Goal: Communication & Community: Answer question/provide support

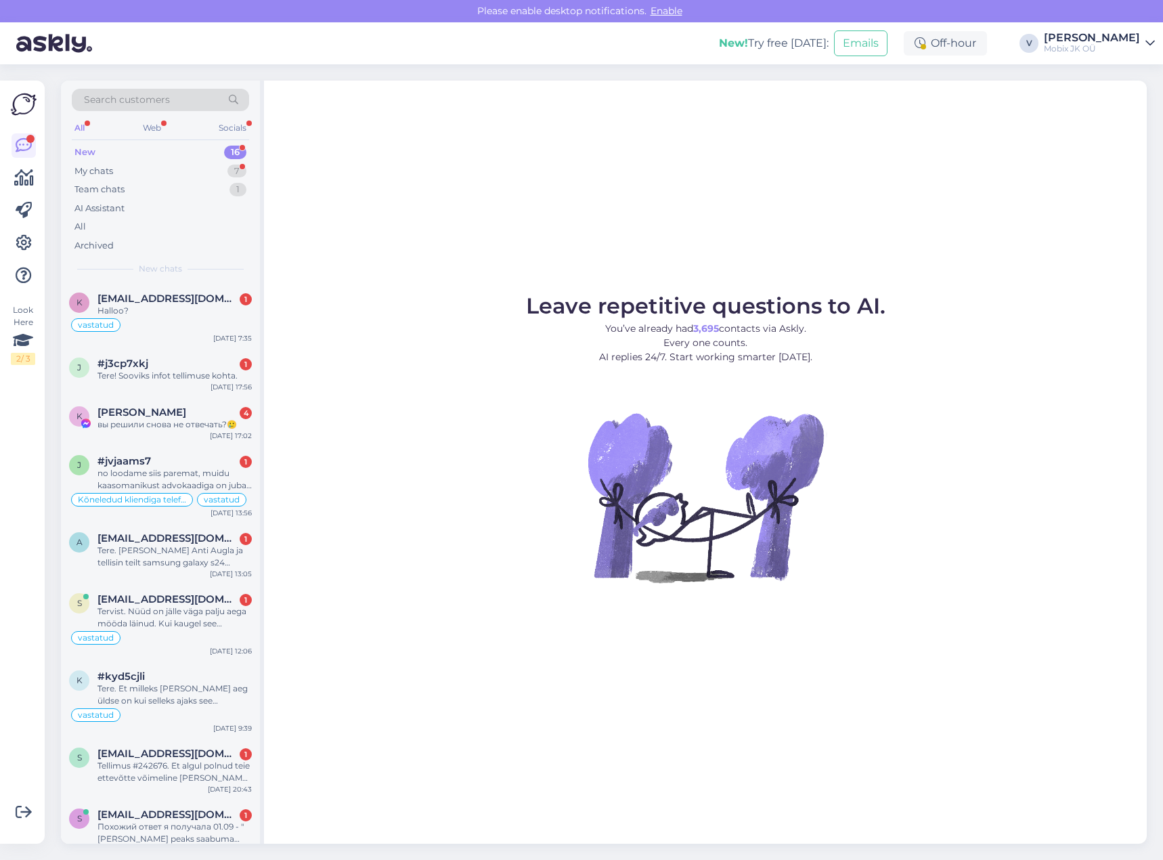
click at [207, 154] on div "New 16" at bounding box center [160, 152] width 177 height 19
click at [227, 151] on div "16" at bounding box center [235, 153] width 22 height 14
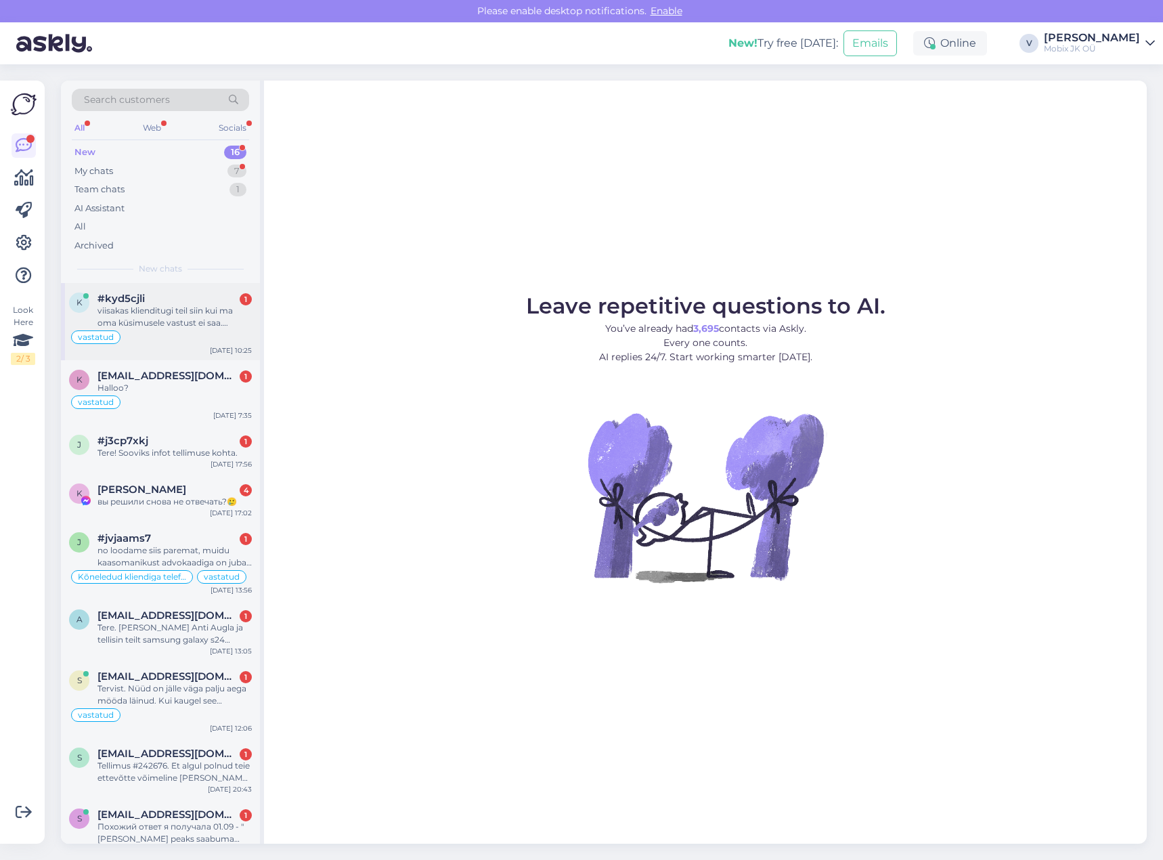
click at [191, 306] on div "viisakas klienditugi teil siin kui ma oma küsimusele vastust ei saa…." at bounding box center [174, 317] width 154 height 24
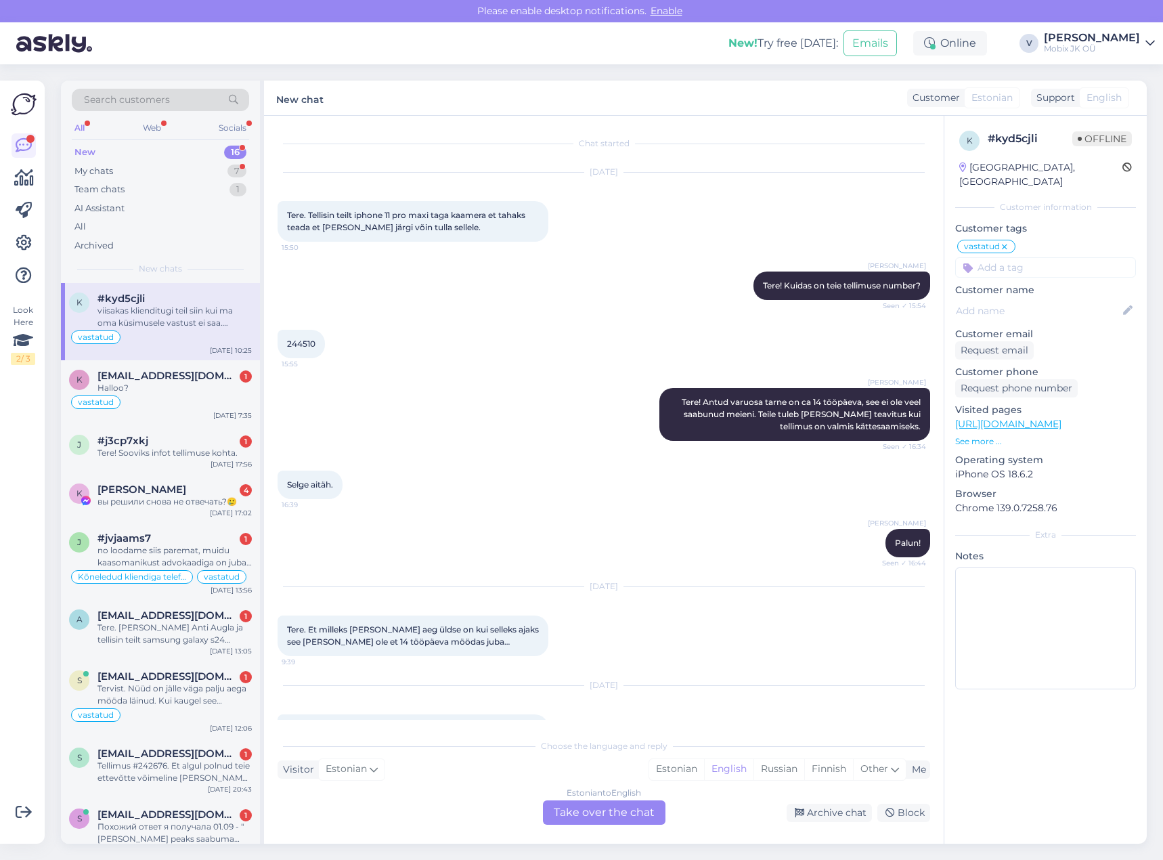
click at [302, 343] on span "244510" at bounding box center [301, 344] width 28 height 10
copy div "244510 15:55"
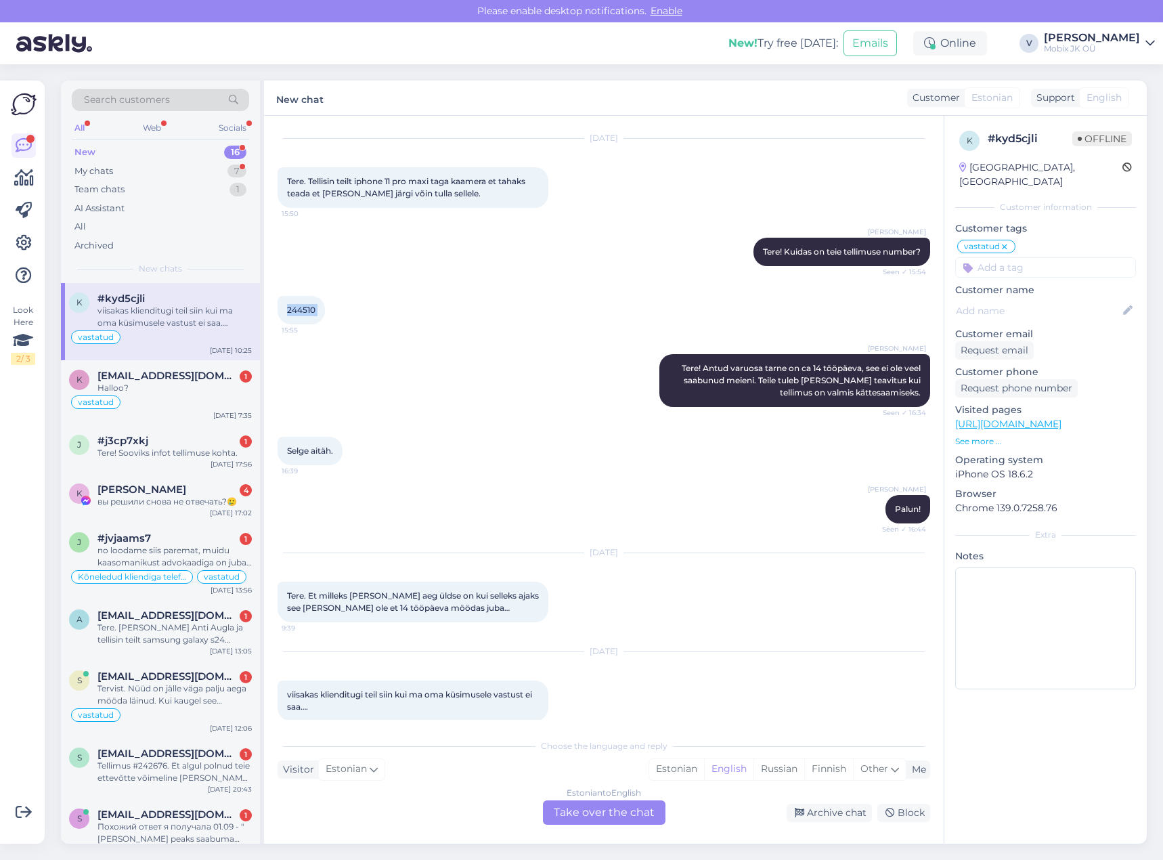
scroll to position [50, 0]
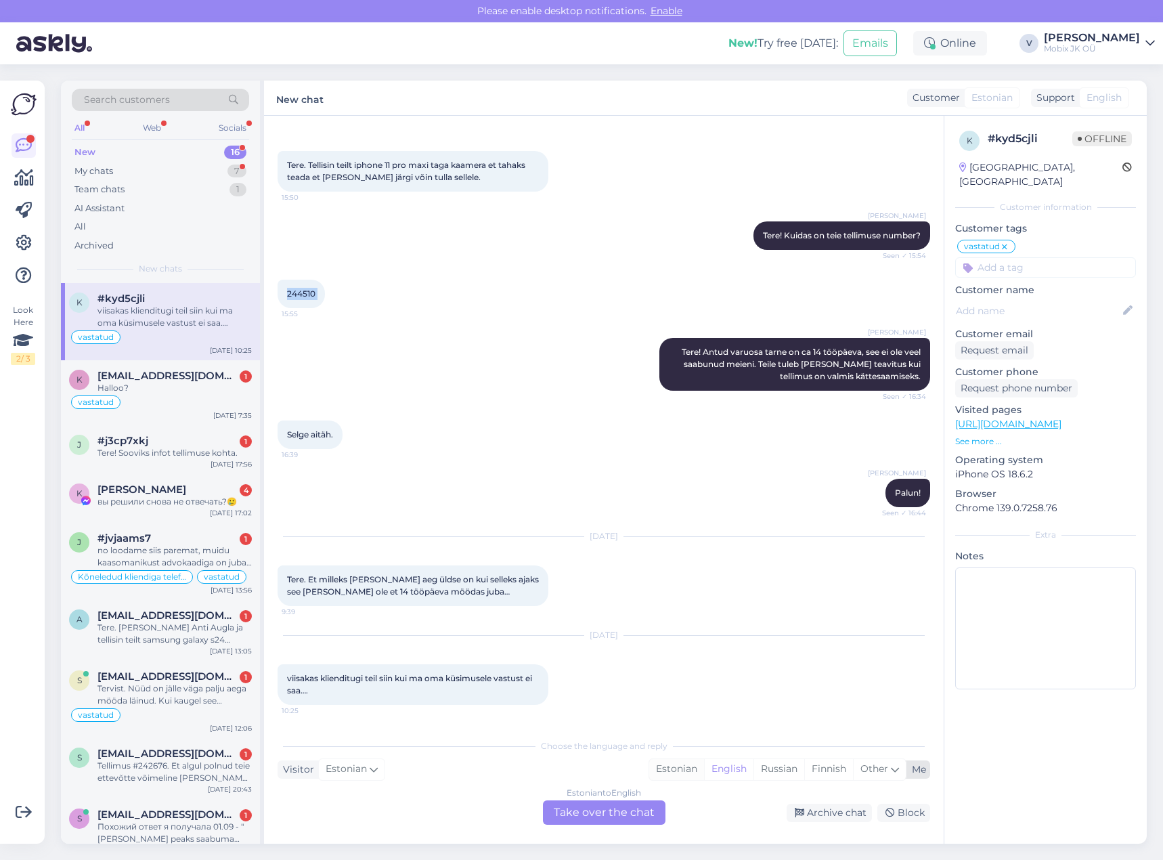
click at [661, 772] on div "Estonian" at bounding box center [676, 769] width 55 height 20
click at [617, 810] on div "Estonian to Estonian Take over the chat" at bounding box center [604, 812] width 123 height 24
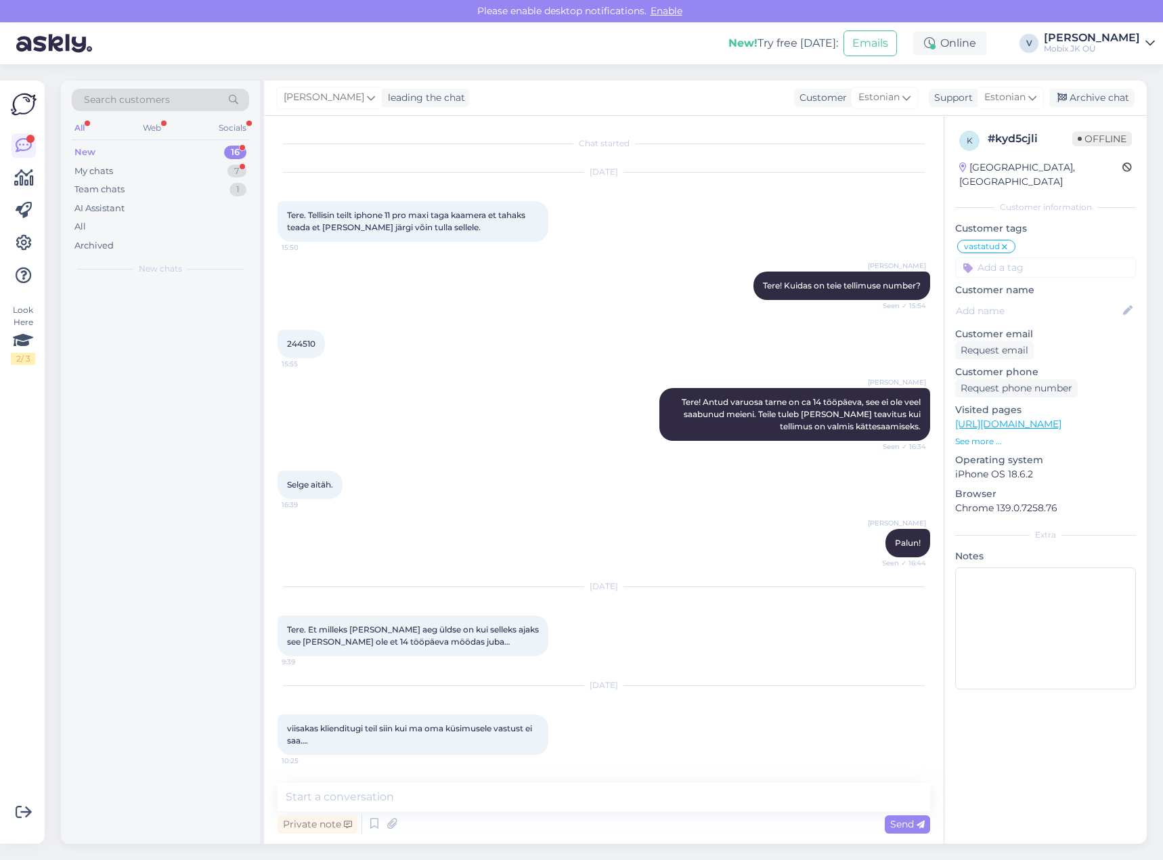
scroll to position [0, 0]
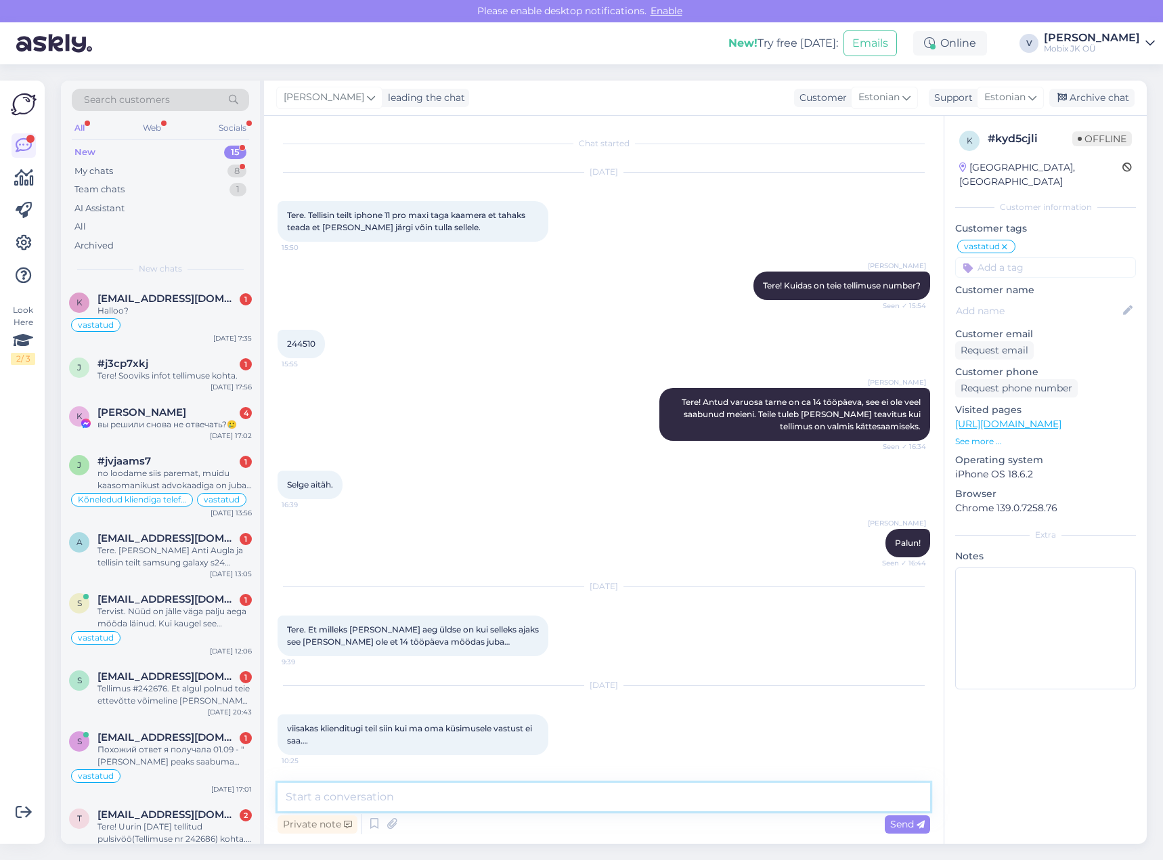
drag, startPoint x: 634, startPoint y: 794, endPoint x: 639, endPoint y: 788, distance: 7.7
click at [634, 794] on textarea at bounding box center [604, 797] width 653 height 28
click at [668, 794] on textarea "Tere! Vabandame hilise vastuse eest. Varuosa on tellitud, ootame täpsetarnekuup…" at bounding box center [604, 797] width 653 height 28
click at [783, 794] on textarea "Tere! Vabandame hilise vastuse eest. Varuosa on tellitud, ootame täpse tarnekuu…" at bounding box center [604, 797] width 653 height 28
type textarea "Tere! Vabandame hilise vastuse eest. Varuosa on tellitud, ootame täpse tarnekuu…"
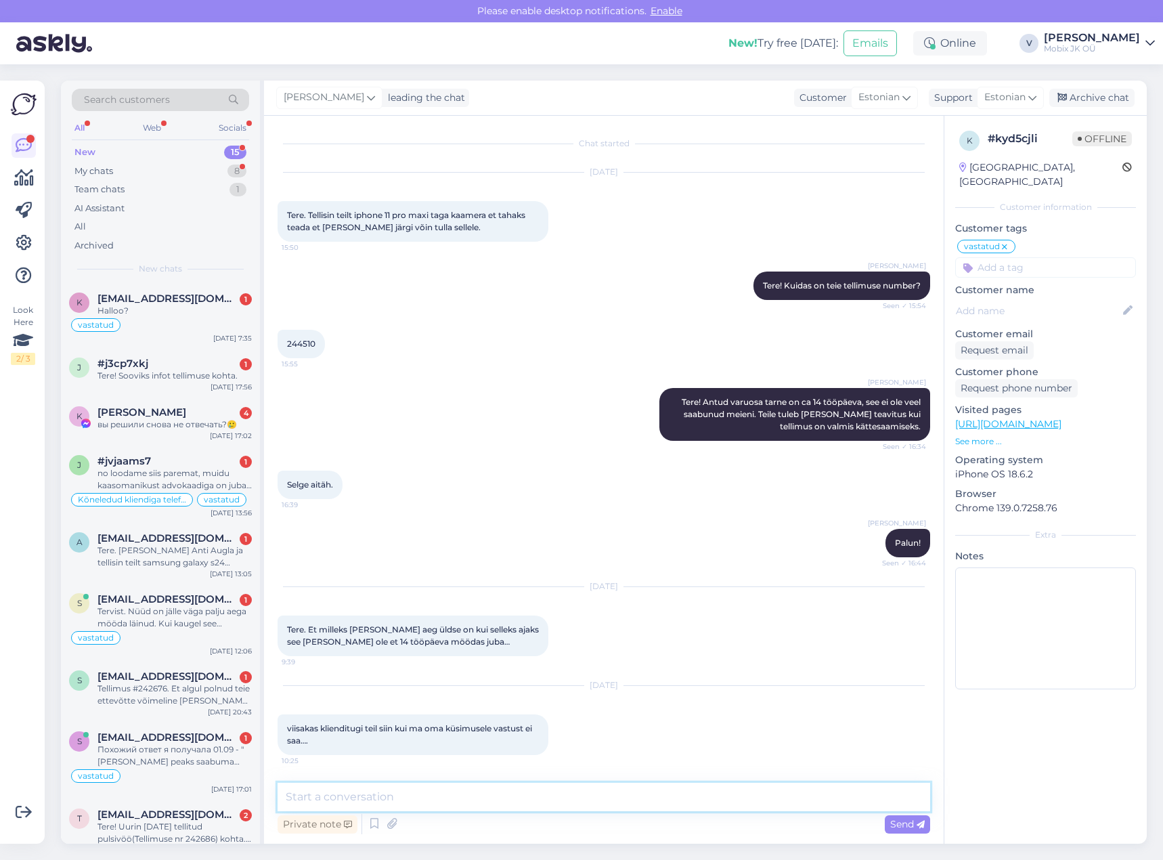
scroll to position [70, 0]
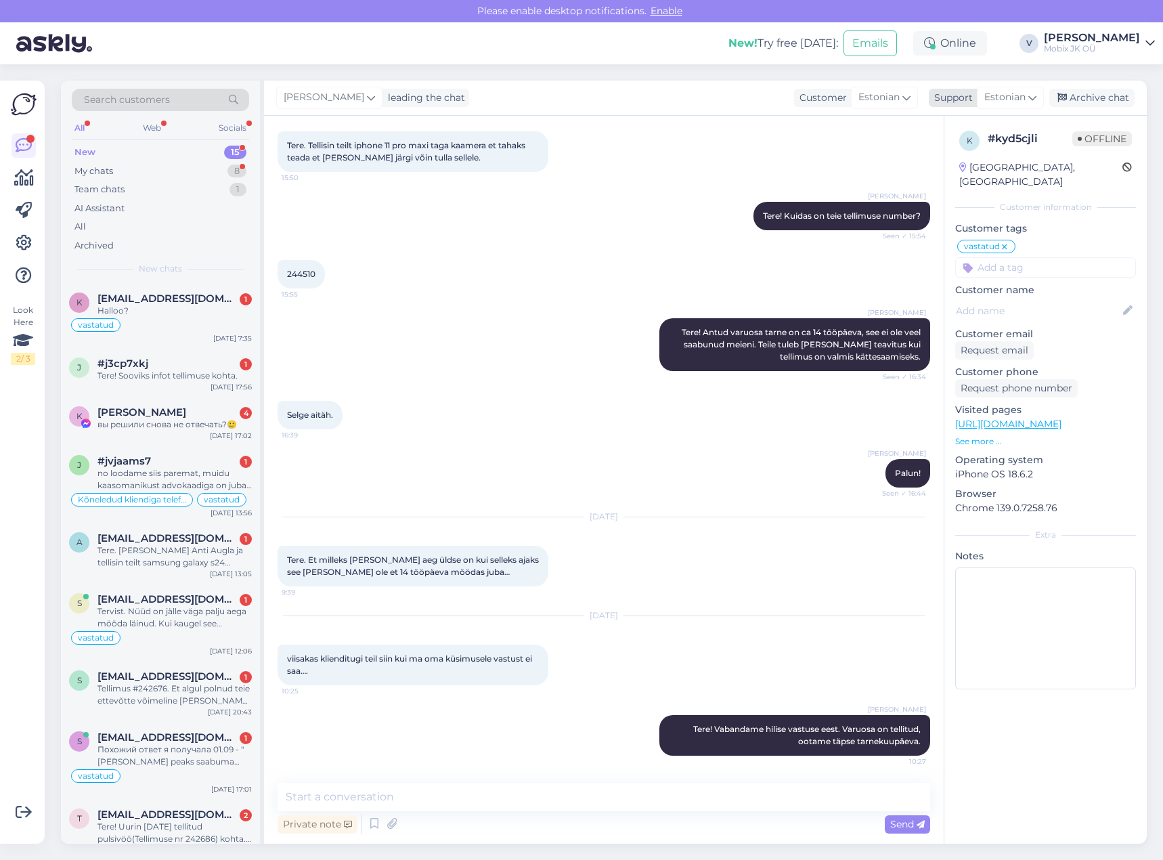
click at [1120, 89] on div "Archive chat" at bounding box center [1091, 98] width 85 height 18
click at [211, 369] on div "#j3cp7xkj 1" at bounding box center [174, 363] width 154 height 12
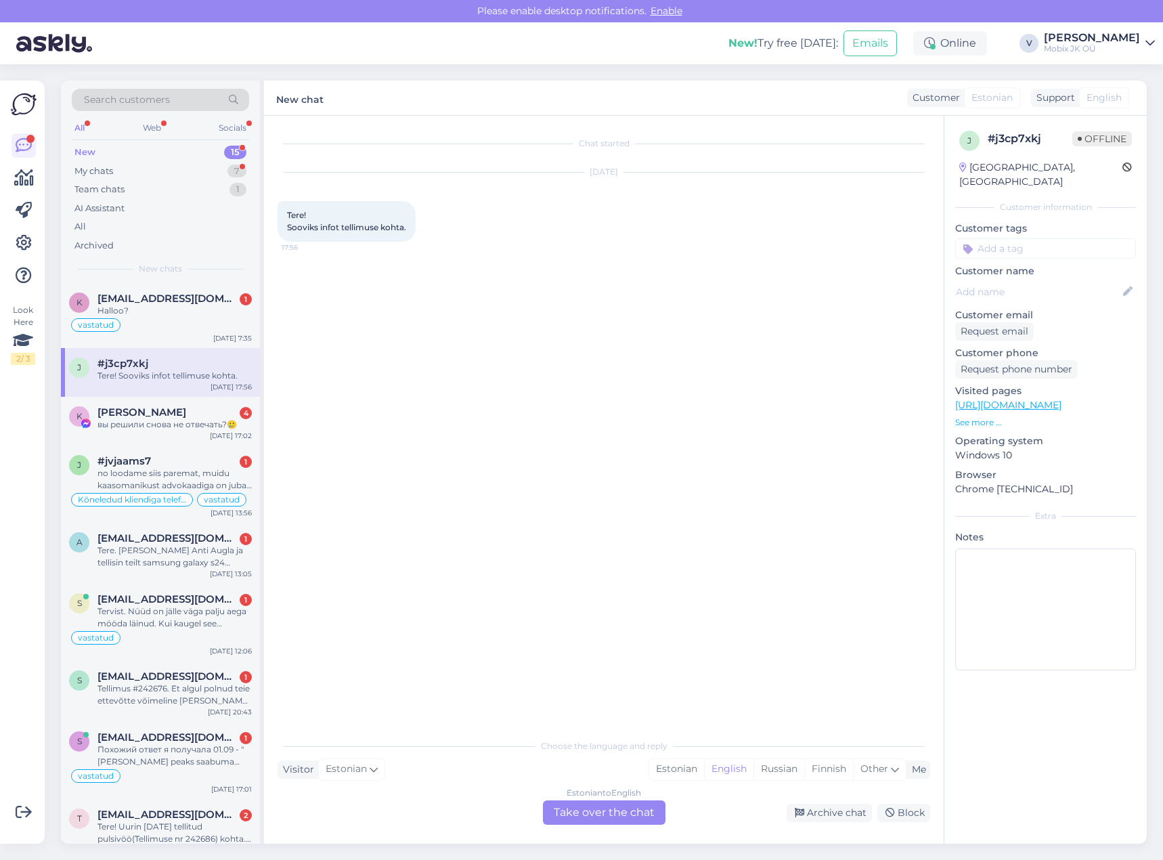
scroll to position [0, 0]
click at [655, 764] on div "Estonian" at bounding box center [676, 769] width 55 height 20
click at [625, 806] on div "Estonian to Estonian Take over the chat" at bounding box center [604, 812] width 123 height 24
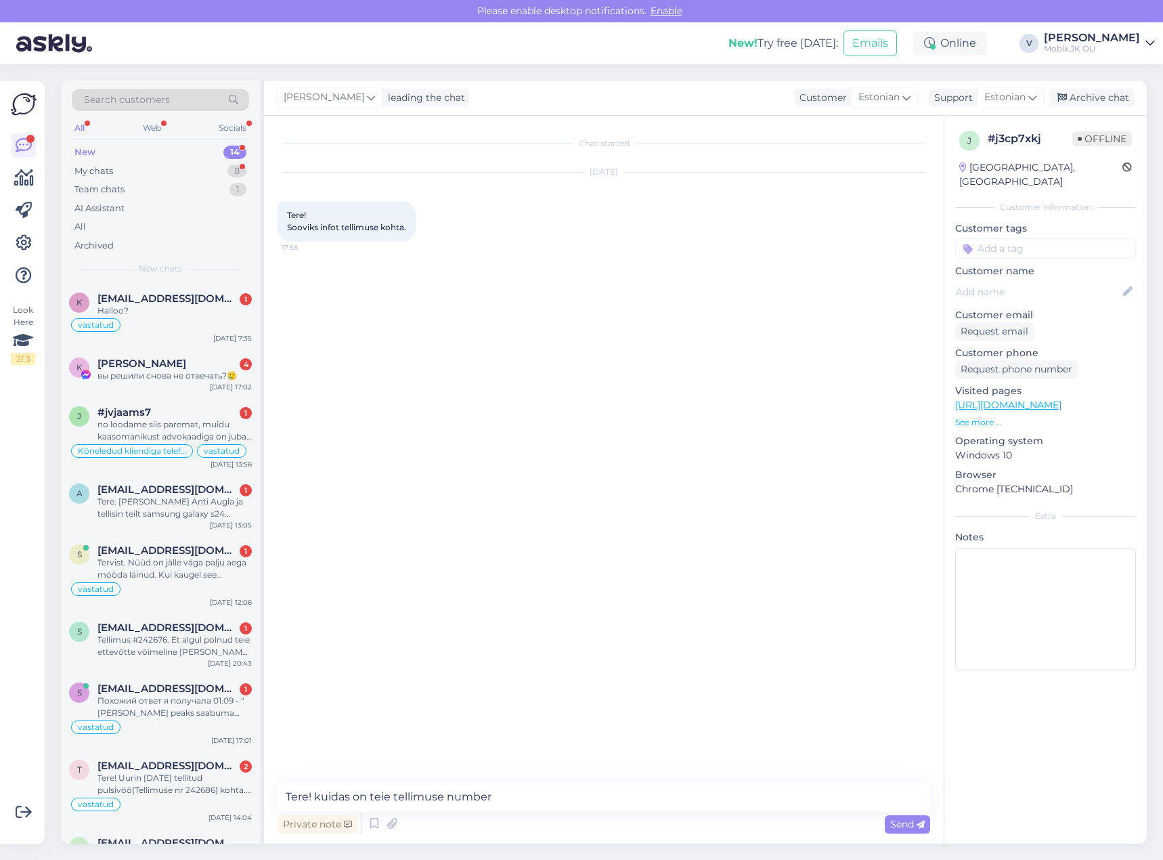
type textarea "Tere! kuidas on teie tellimuse number?"
click at [1094, 95] on div "Archive chat" at bounding box center [1091, 98] width 85 height 18
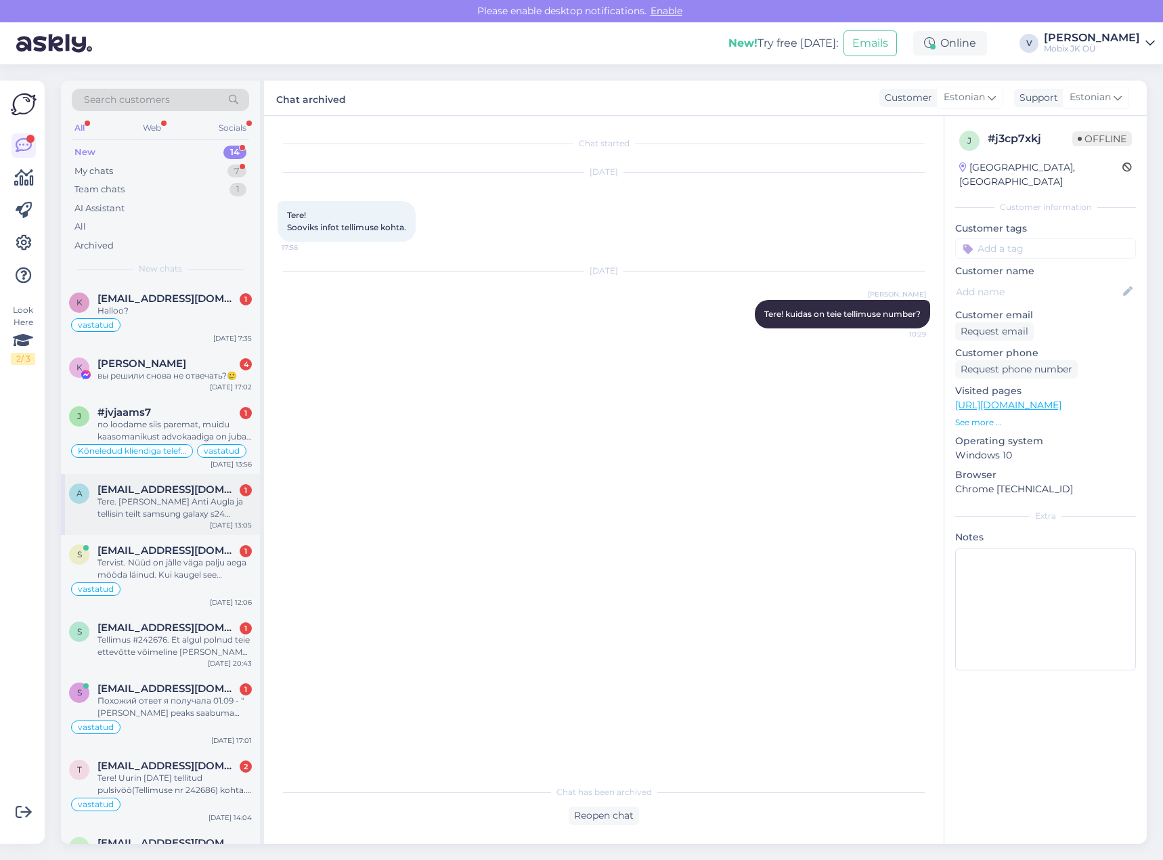
click at [209, 502] on div "Tere. [PERSON_NAME] Anti Augla ja tellisin teilt samsung galaxy s24 [DATE]. Tel…" at bounding box center [174, 508] width 154 height 24
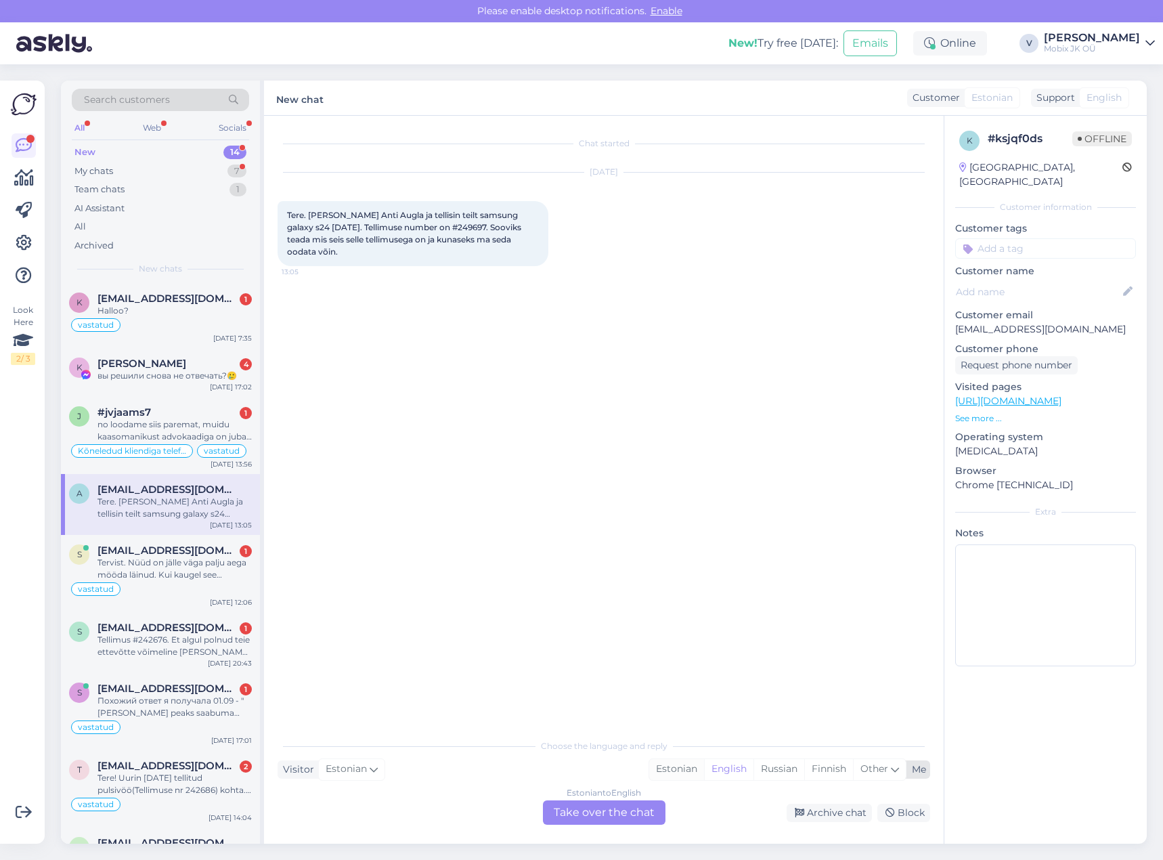
click at [682, 774] on div "Estonian" at bounding box center [676, 769] width 55 height 20
click at [639, 810] on div "Estonian to Estonian Take over the chat" at bounding box center [604, 812] width 123 height 24
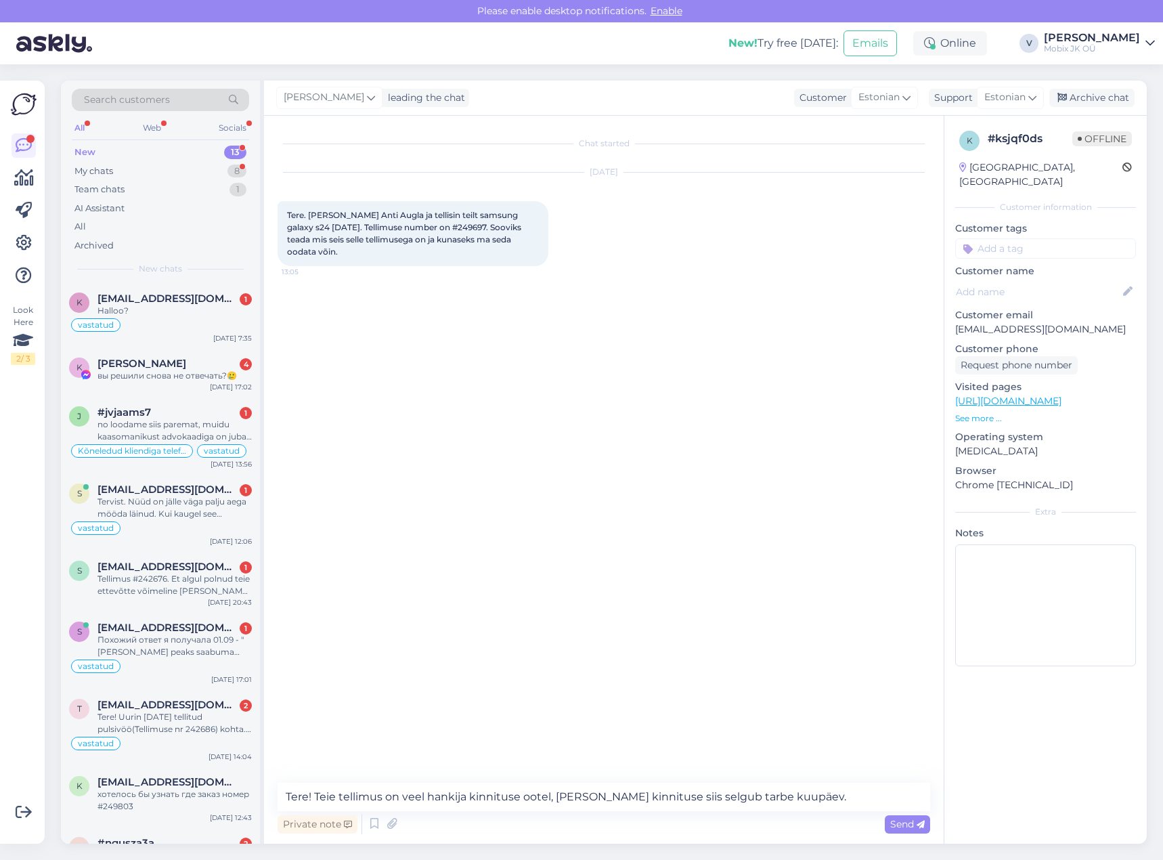
drag, startPoint x: 755, startPoint y: 795, endPoint x: 725, endPoint y: 795, distance: 29.8
click at [725, 795] on textarea "Tere! Teie tellimus on veel hankija kinnituse ootel, [PERSON_NAME] kinnituse si…" at bounding box center [604, 797] width 653 height 28
click at [865, 797] on textarea "Tere! Teie tellimus on veel hankija kinnituse ootel, [PERSON_NAME] kinnituse si…" at bounding box center [604, 797] width 653 height 28
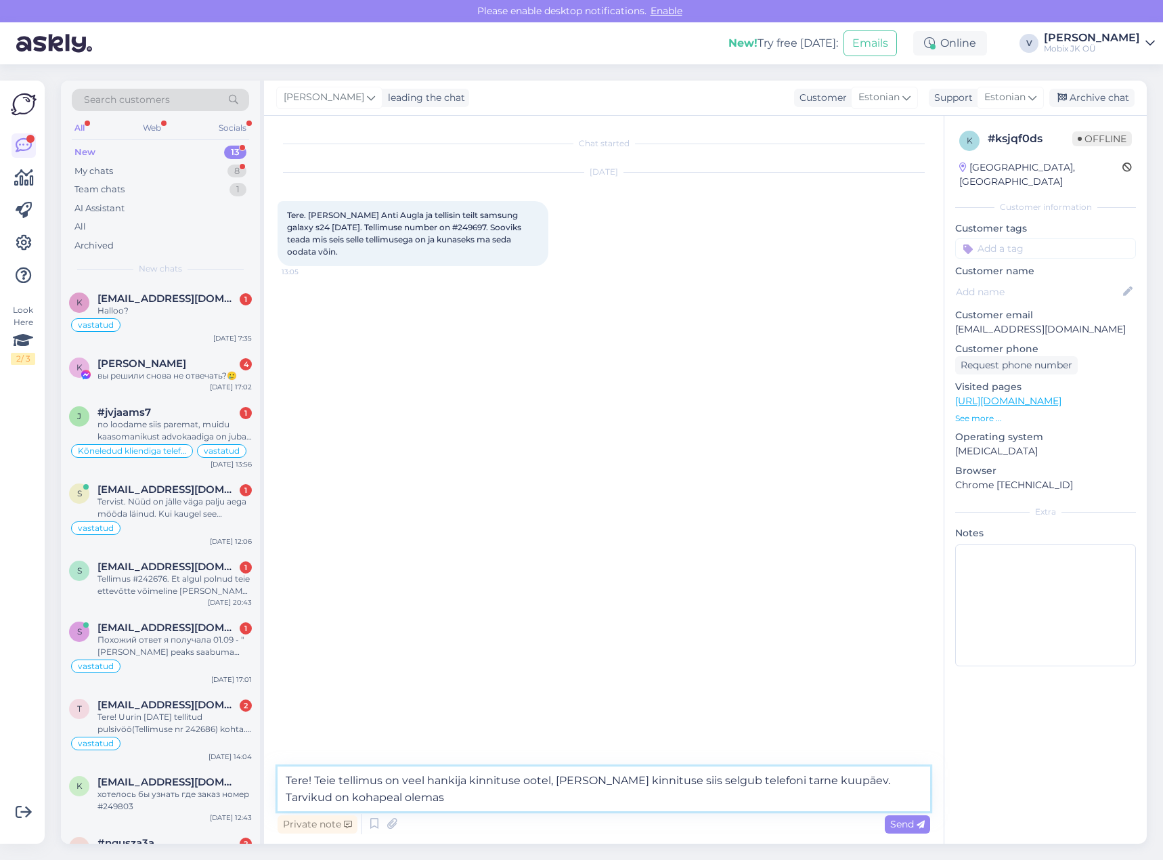
type textarea "Tere! Teie tellimus on veel hankija kinnituse ootel, [PERSON_NAME] kinnituse si…"
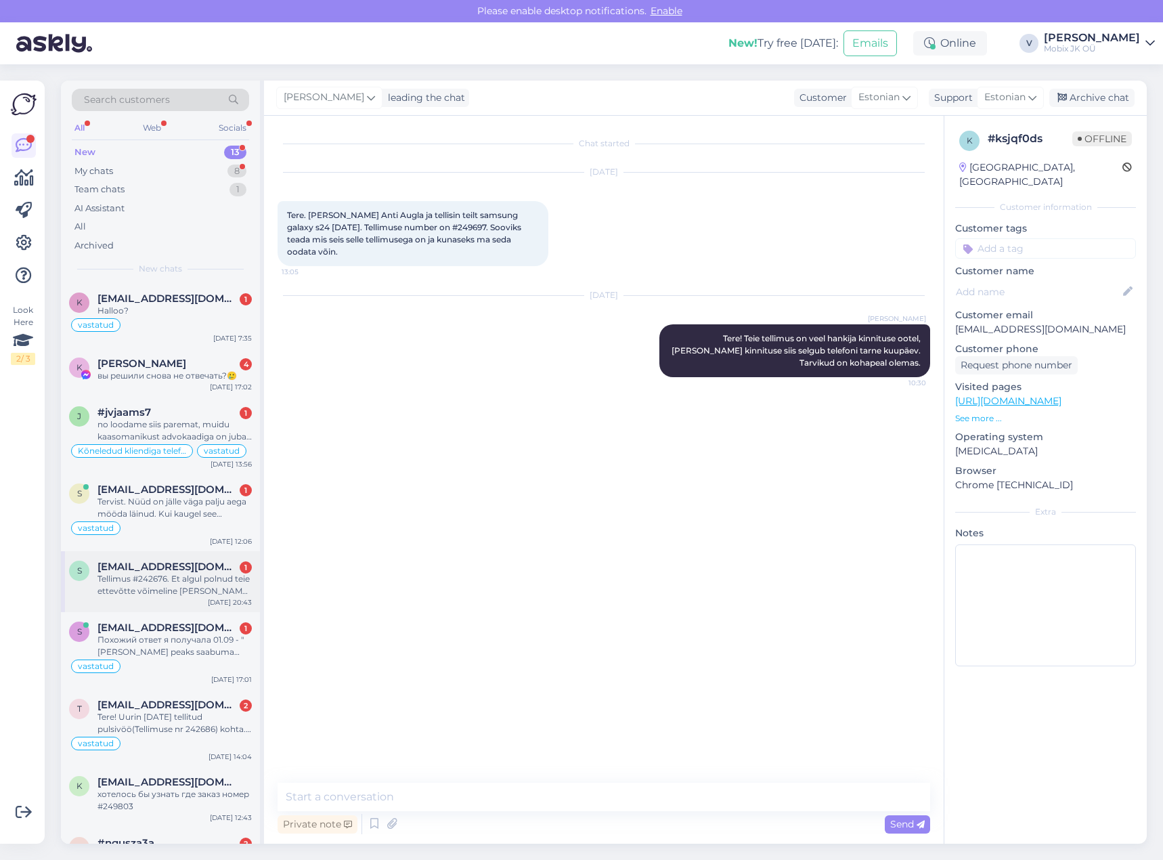
click at [199, 587] on div "Tellimus #242676. Et algul polnud teie ettevõtte võimeline [PERSON_NAME] tarnim…" at bounding box center [174, 585] width 154 height 24
